Goal: Check status: Check status

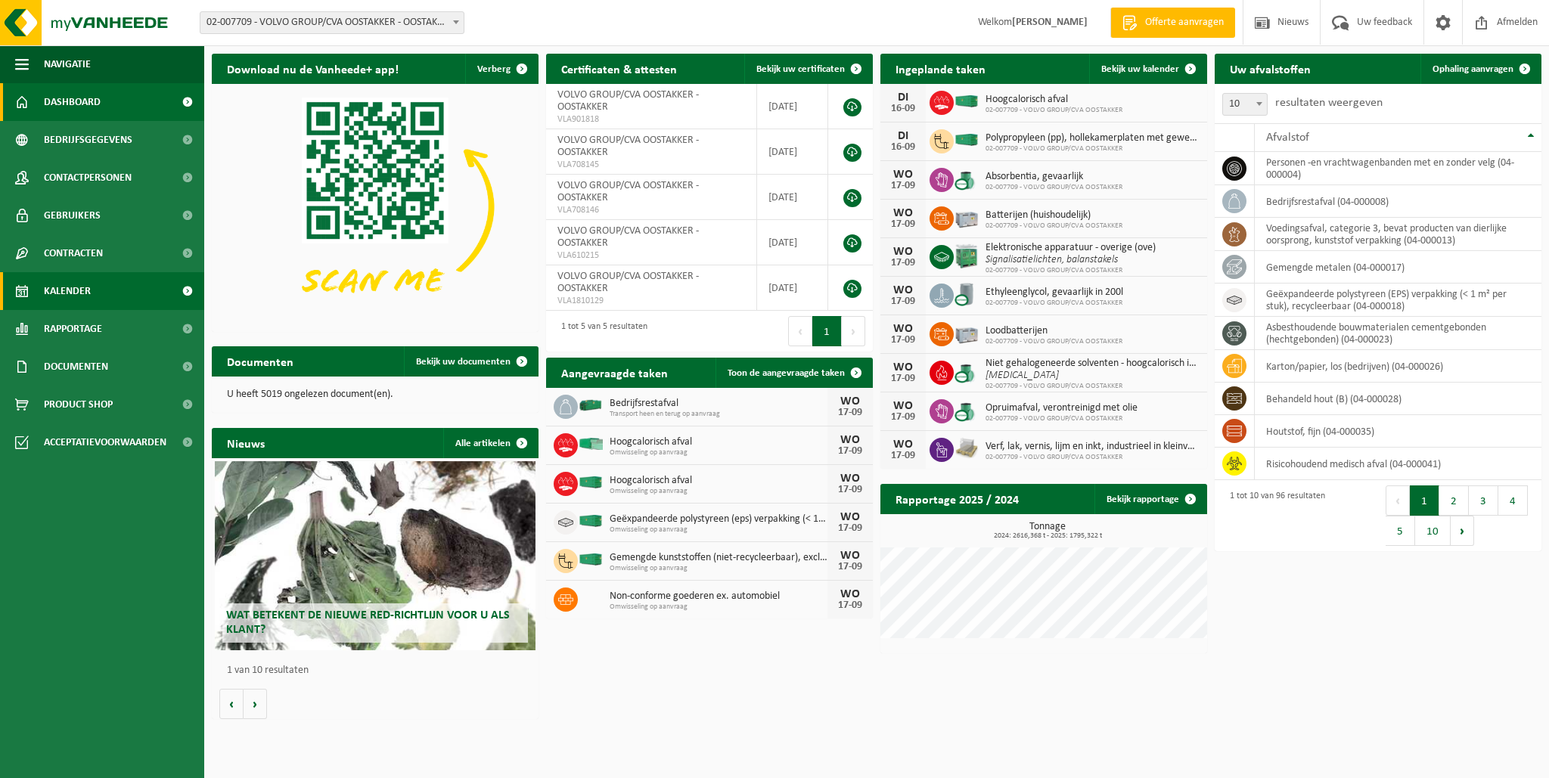
click at [67, 288] on span "Kalender" at bounding box center [67, 291] width 47 height 38
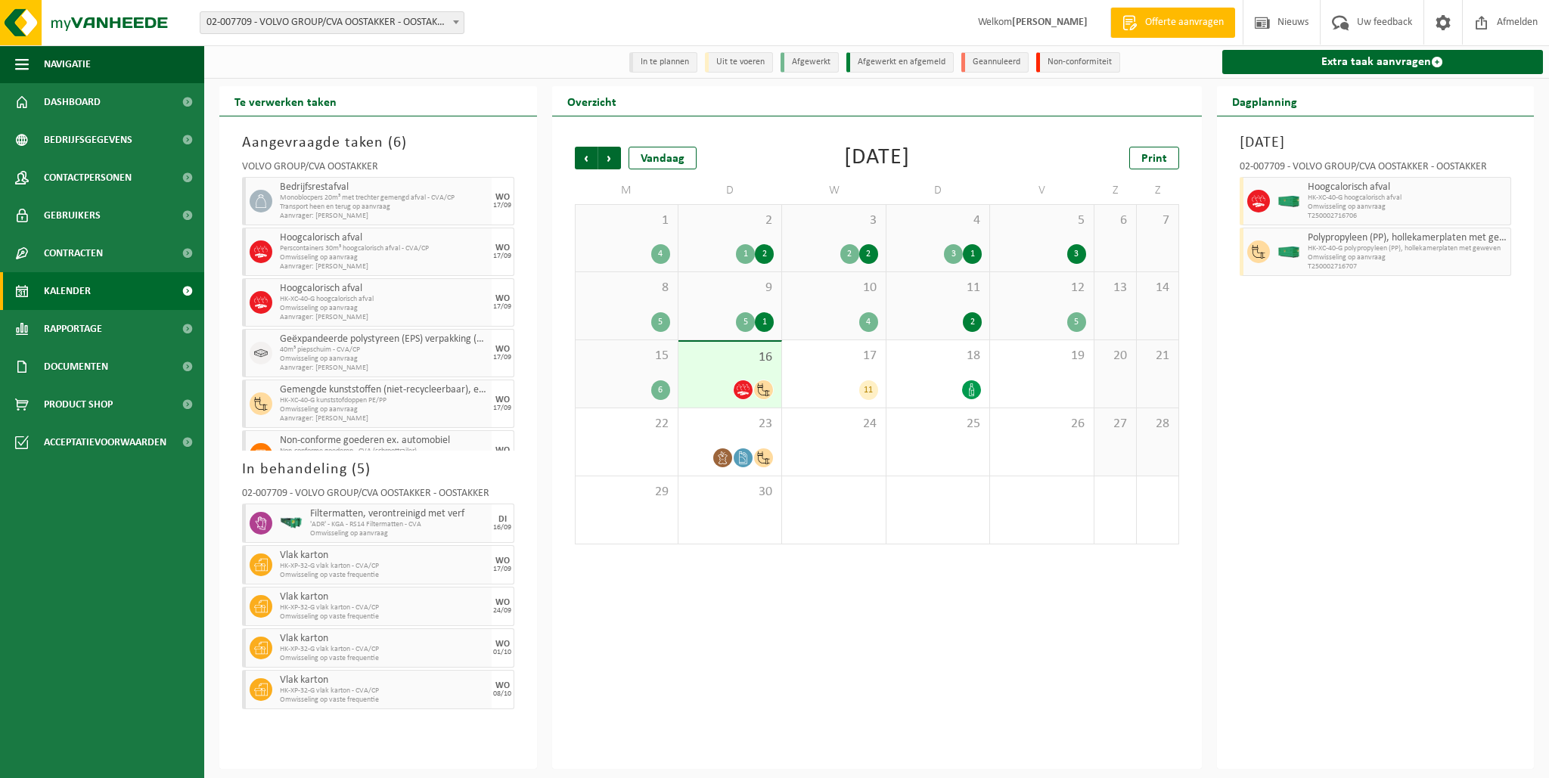
click at [737, 311] on div "9 5 1" at bounding box center [729, 305] width 103 height 67
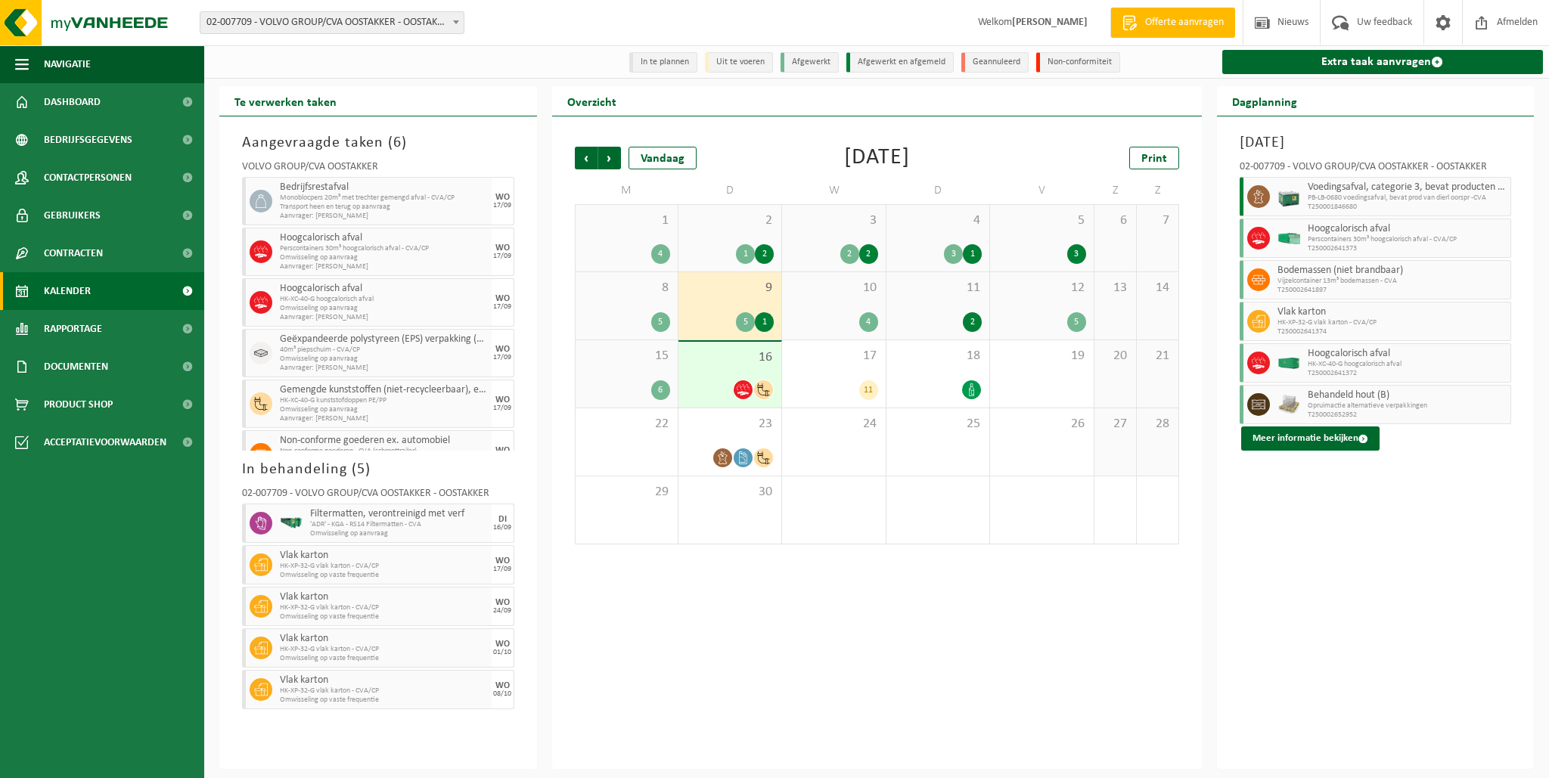
click at [1295, 320] on span "HK-XP-32-G vlak karton - CVA/CP" at bounding box center [1392, 322] width 230 height 9
click at [1254, 317] on icon at bounding box center [1259, 322] width 14 height 14
click at [1311, 437] on button "Meer informatie bekijken" at bounding box center [1310, 439] width 138 height 24
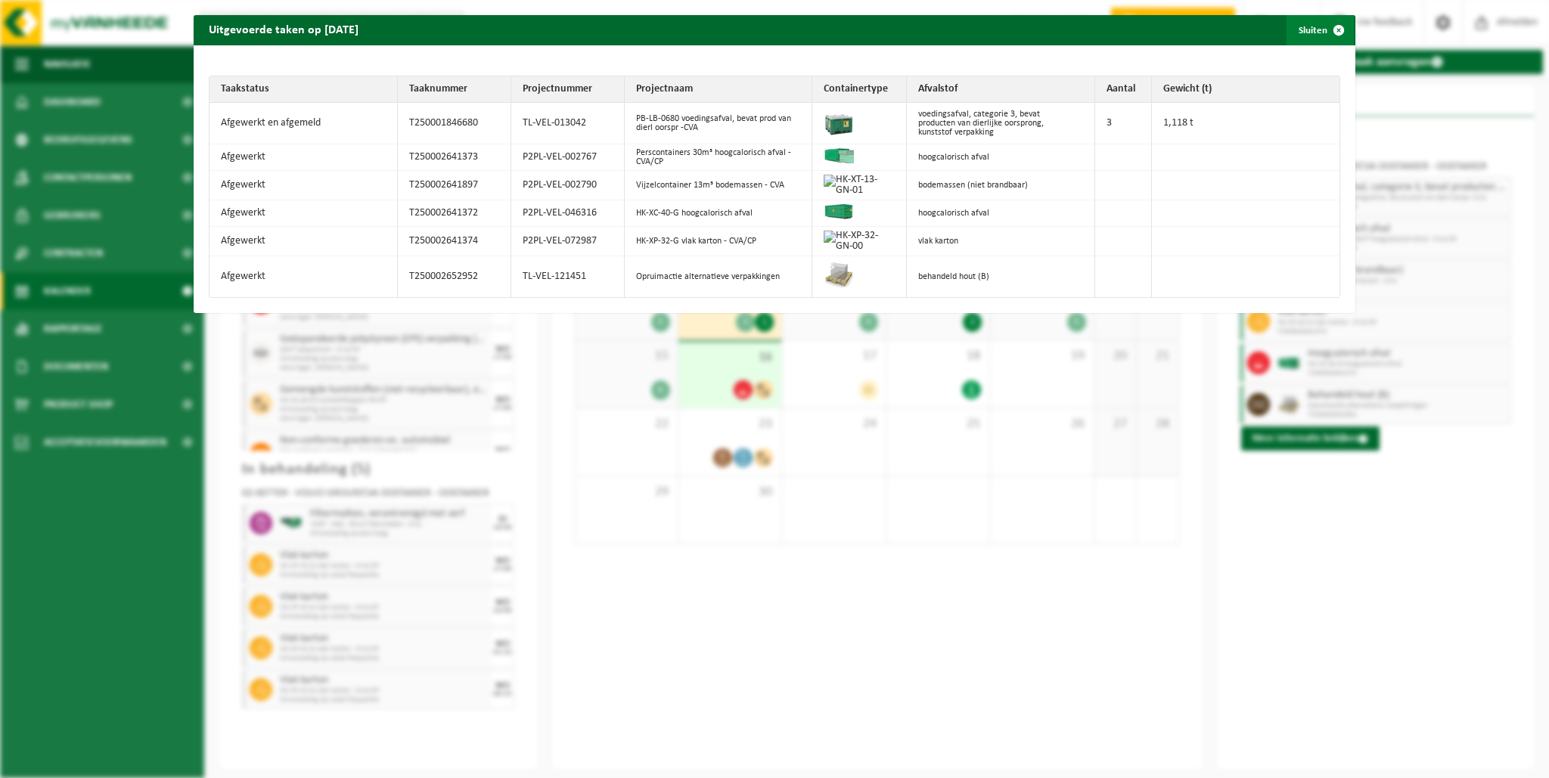
click at [1329, 29] on span "button" at bounding box center [1338, 30] width 30 height 30
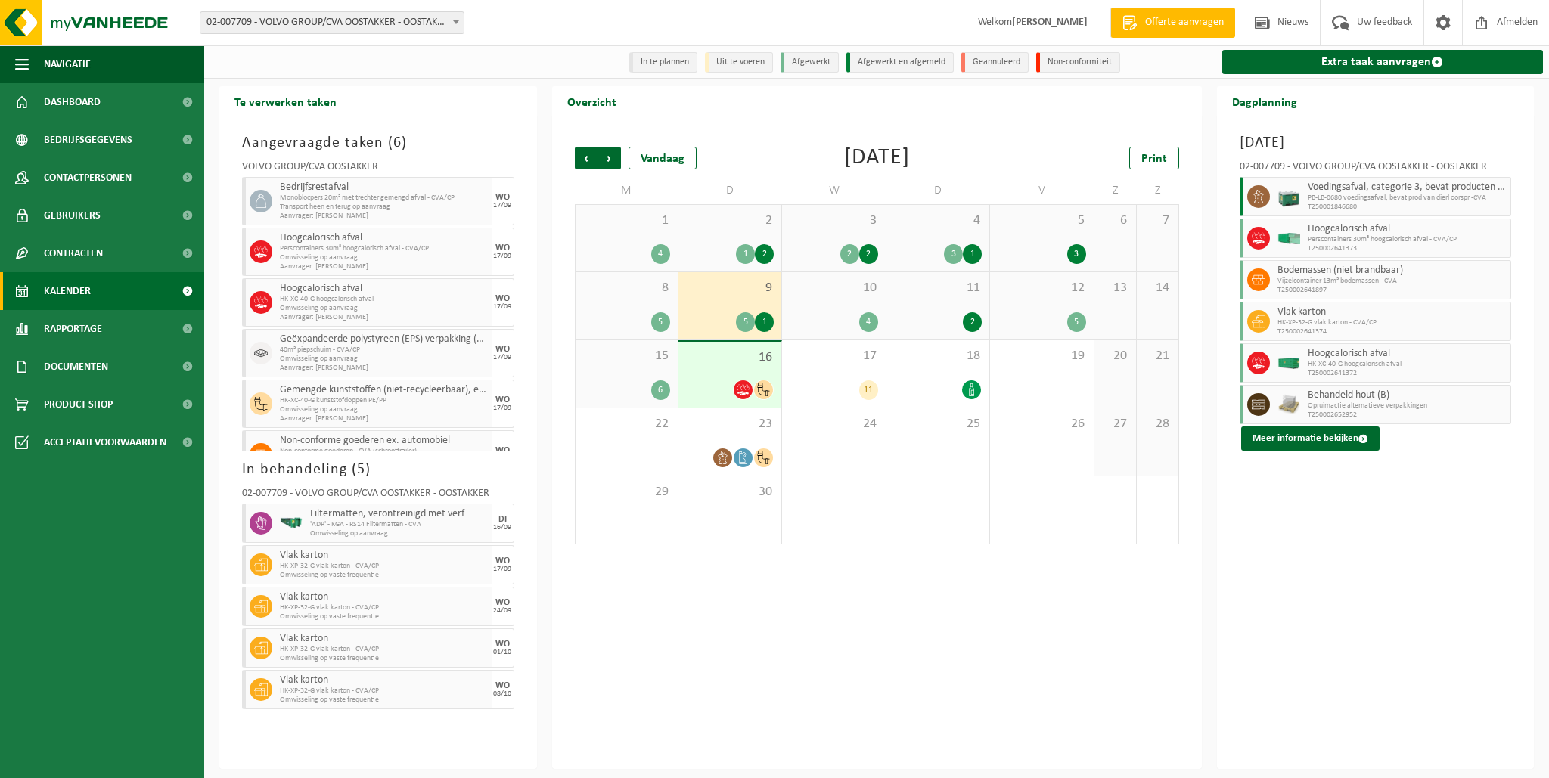
click at [768, 322] on div "1" at bounding box center [764, 322] width 19 height 20
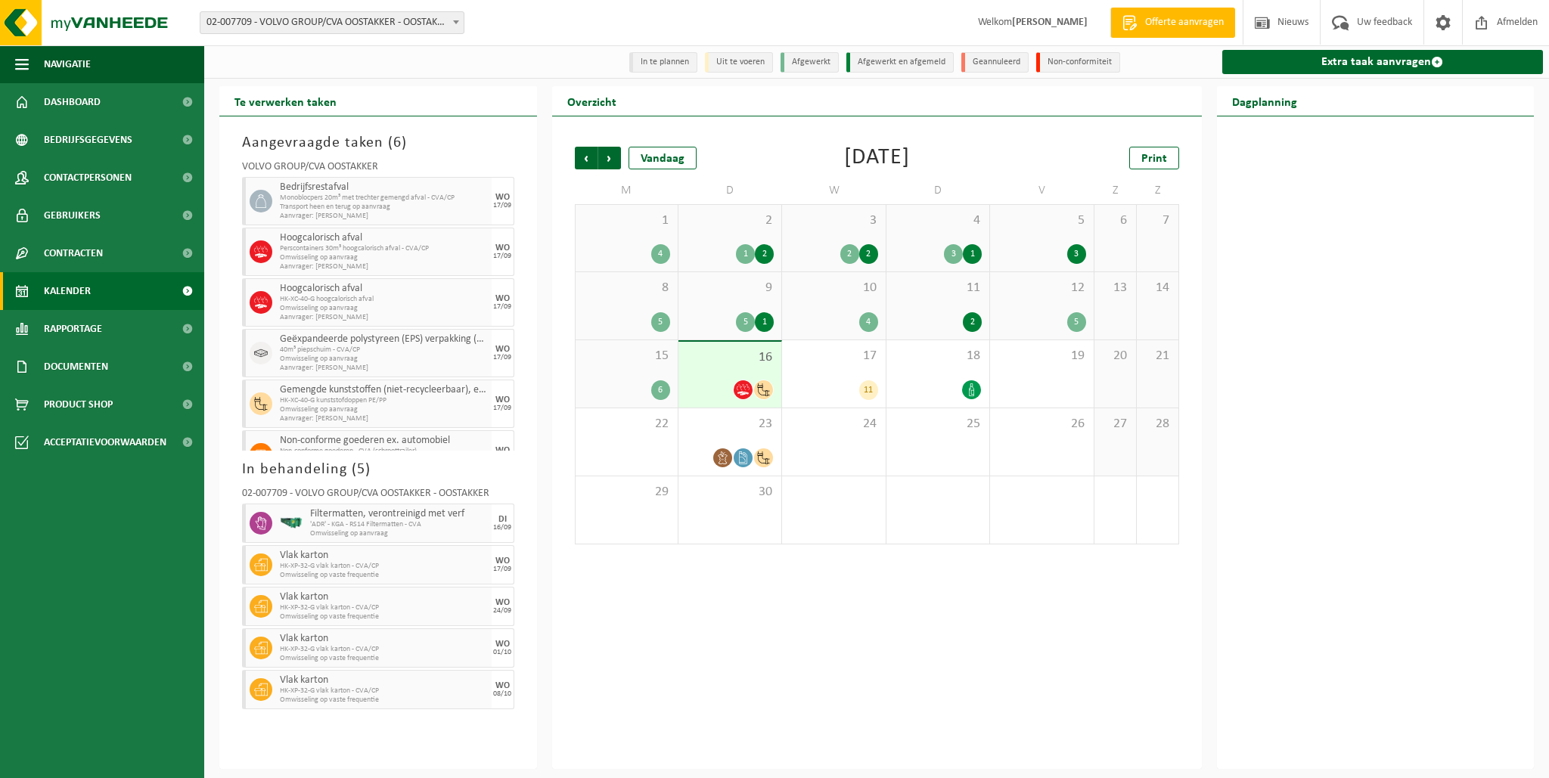
click at [749, 323] on div "5" at bounding box center [745, 322] width 19 height 20
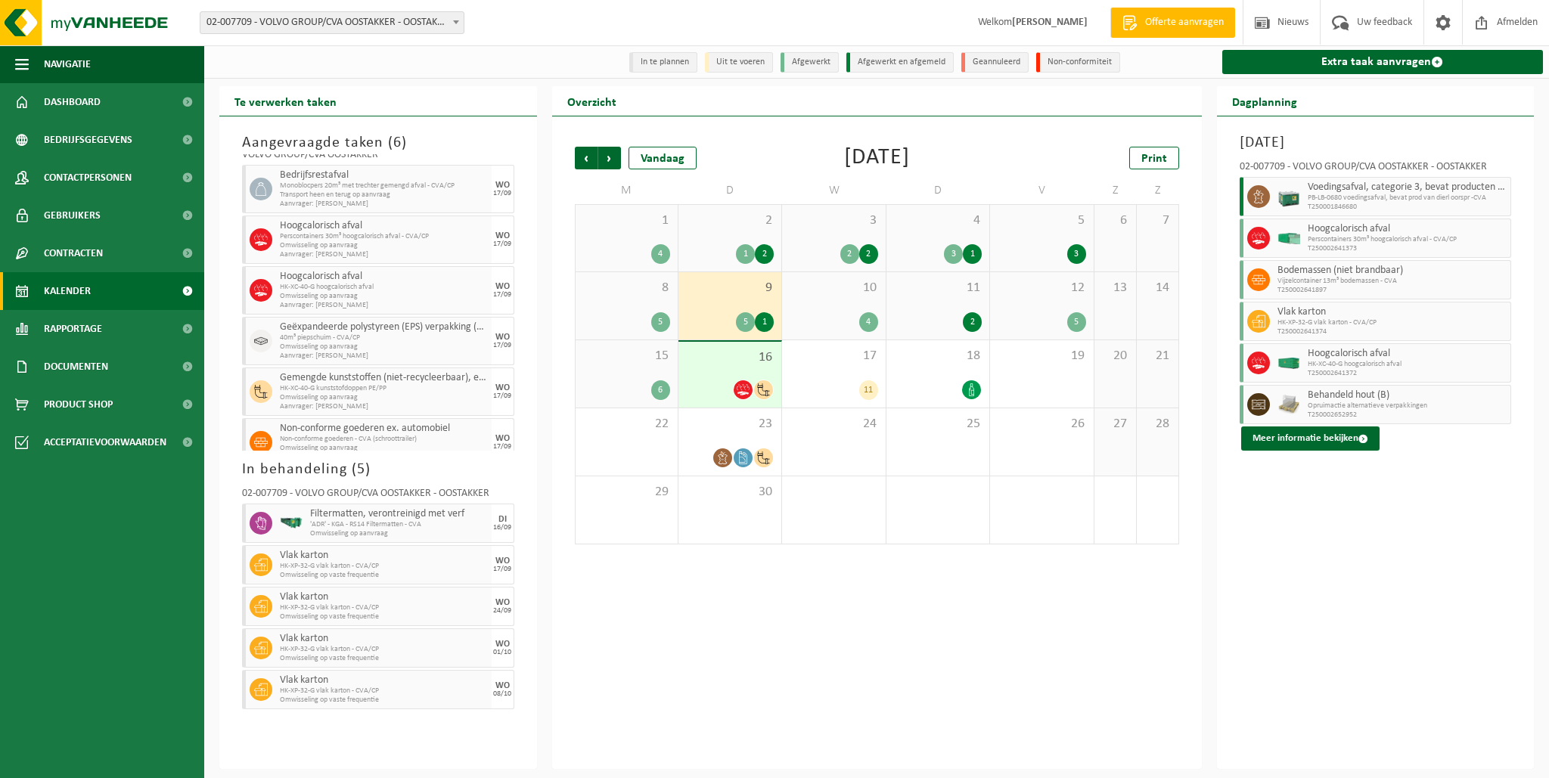
scroll to position [14, 0]
